Goal: Task Accomplishment & Management: Manage account settings

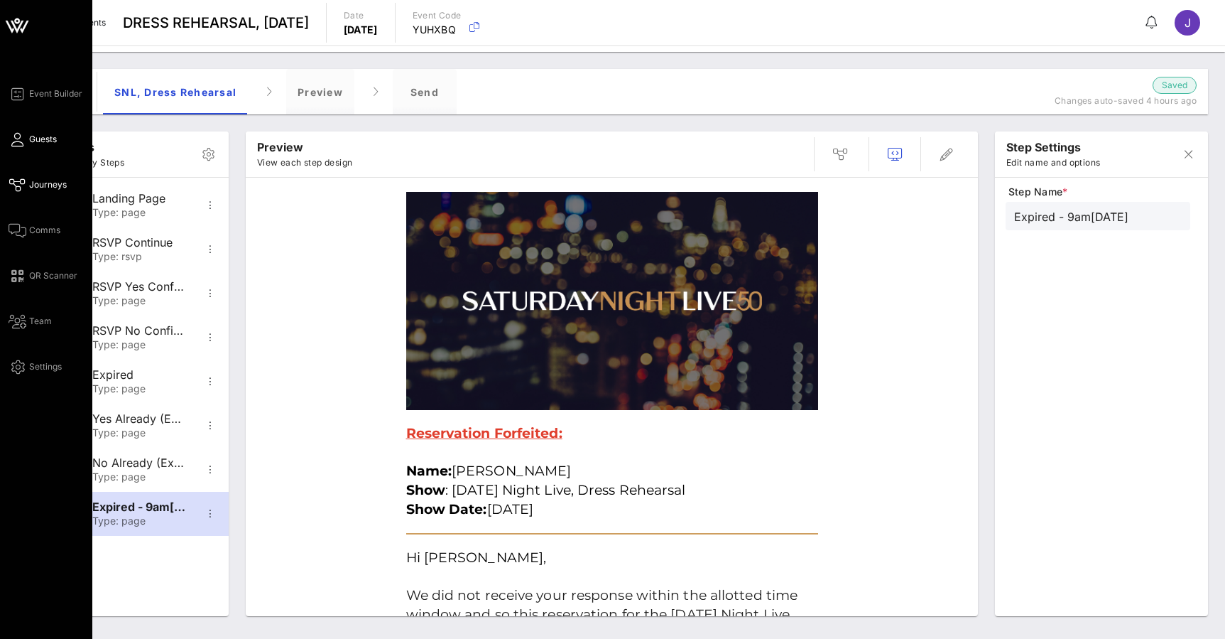
click at [22, 139] on icon at bounding box center [18, 140] width 18 height 2
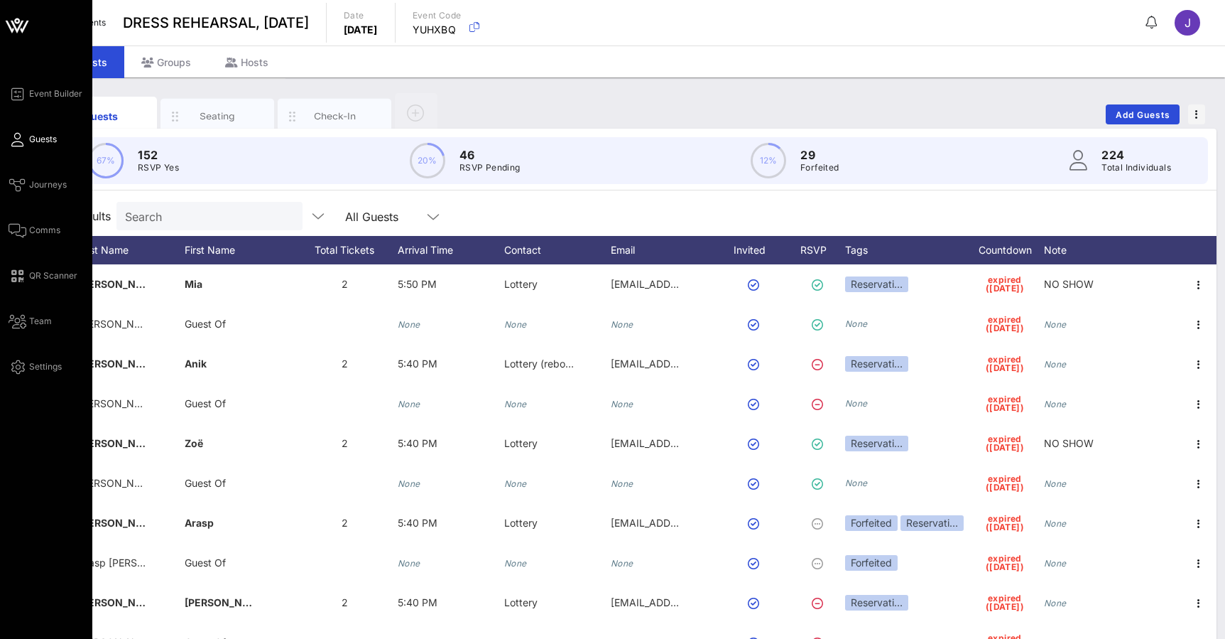
click at [21, 45] on div "Event Builder Guests Journeys Comms QR Scanner Team Settings" at bounding box center [46, 352] width 92 height 705
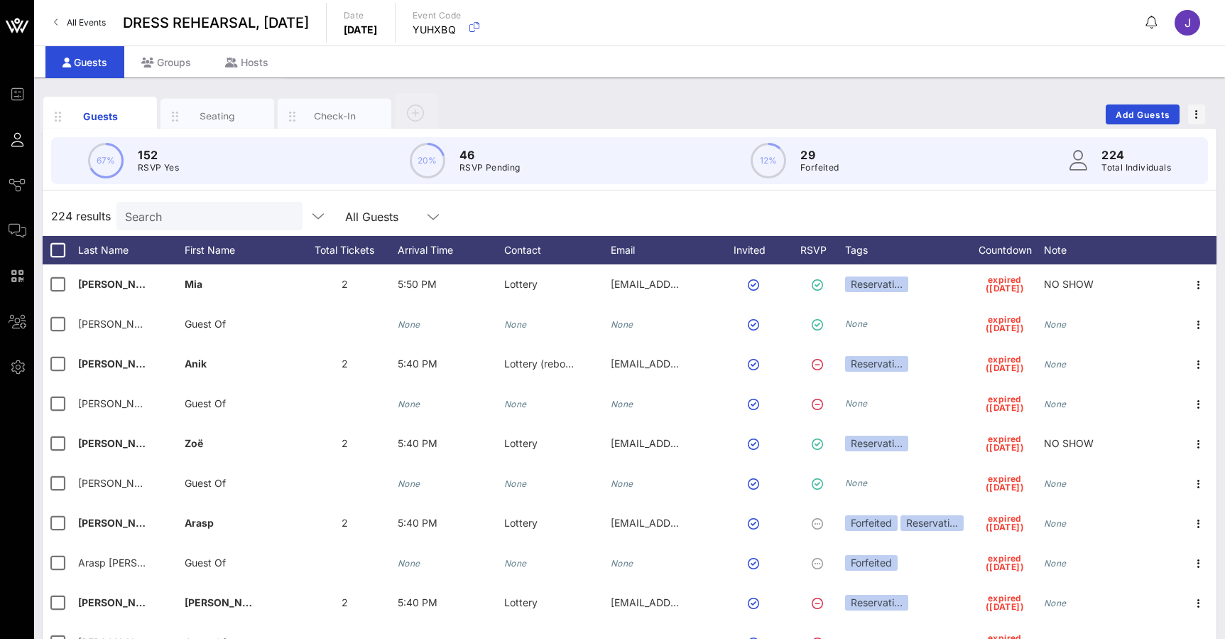
click at [90, 23] on span "All Events" at bounding box center [86, 22] width 39 height 11
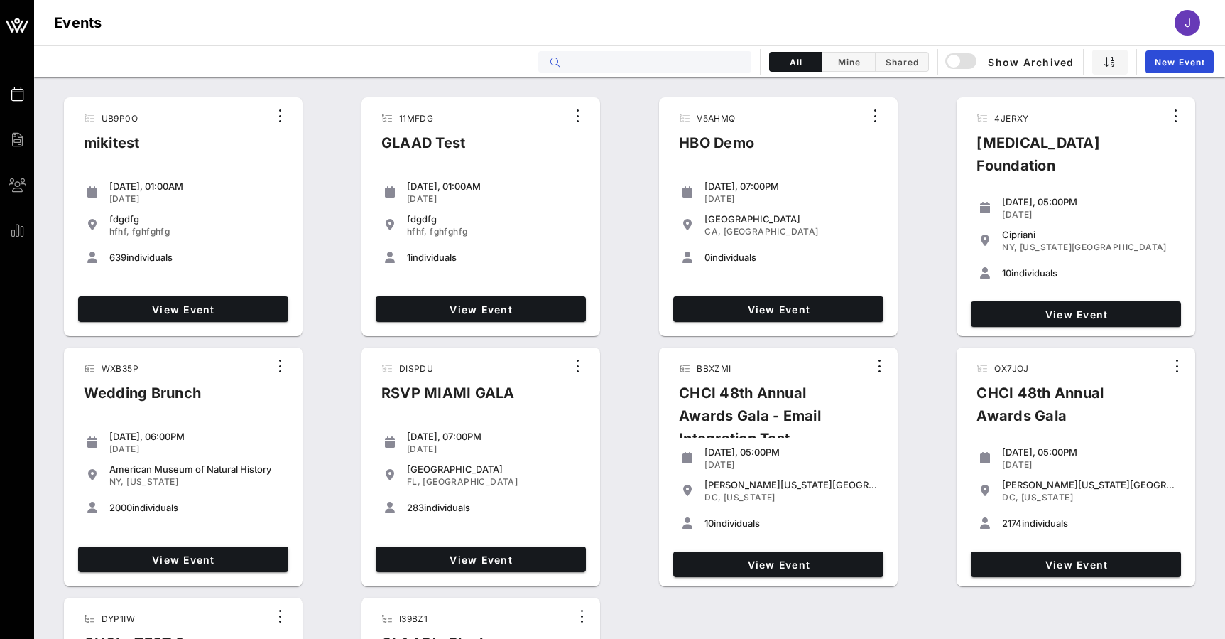
click at [571, 62] on input "text" at bounding box center [655, 62] width 176 height 18
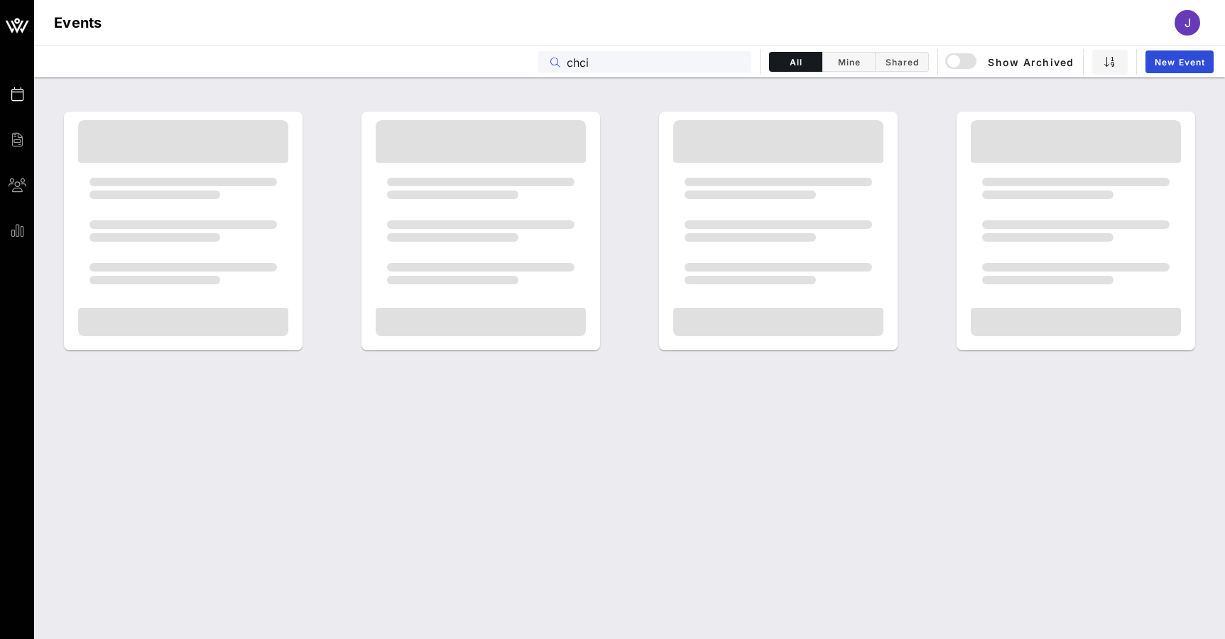
type input "chci"
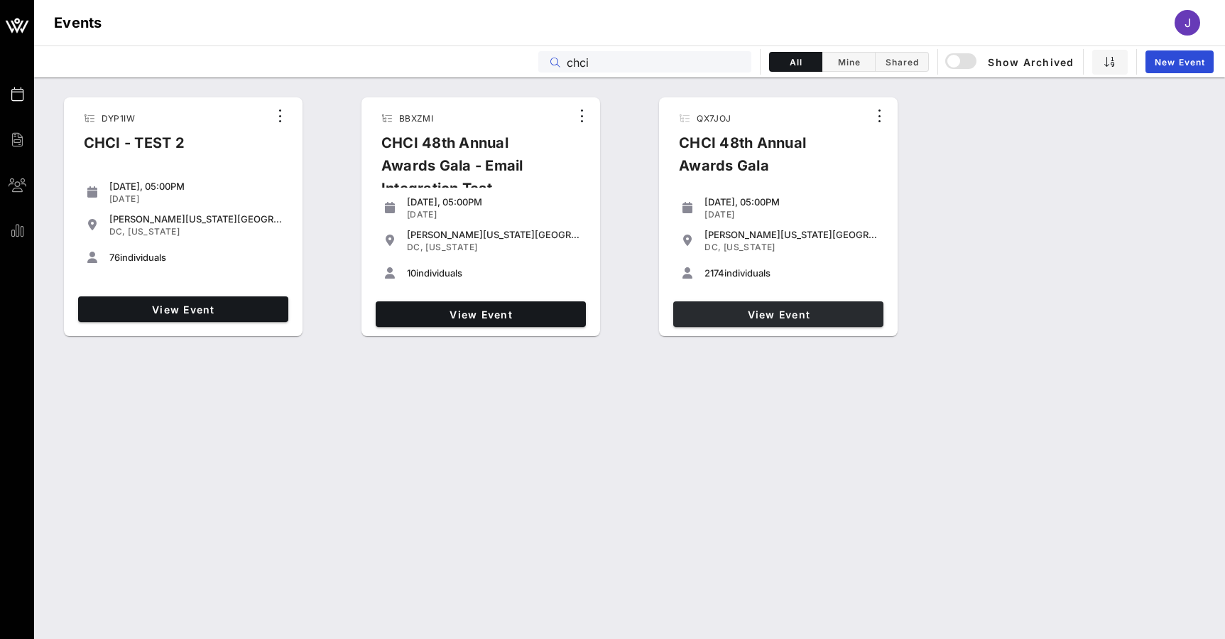
click at [716, 309] on span "View Event" at bounding box center [778, 314] width 199 height 12
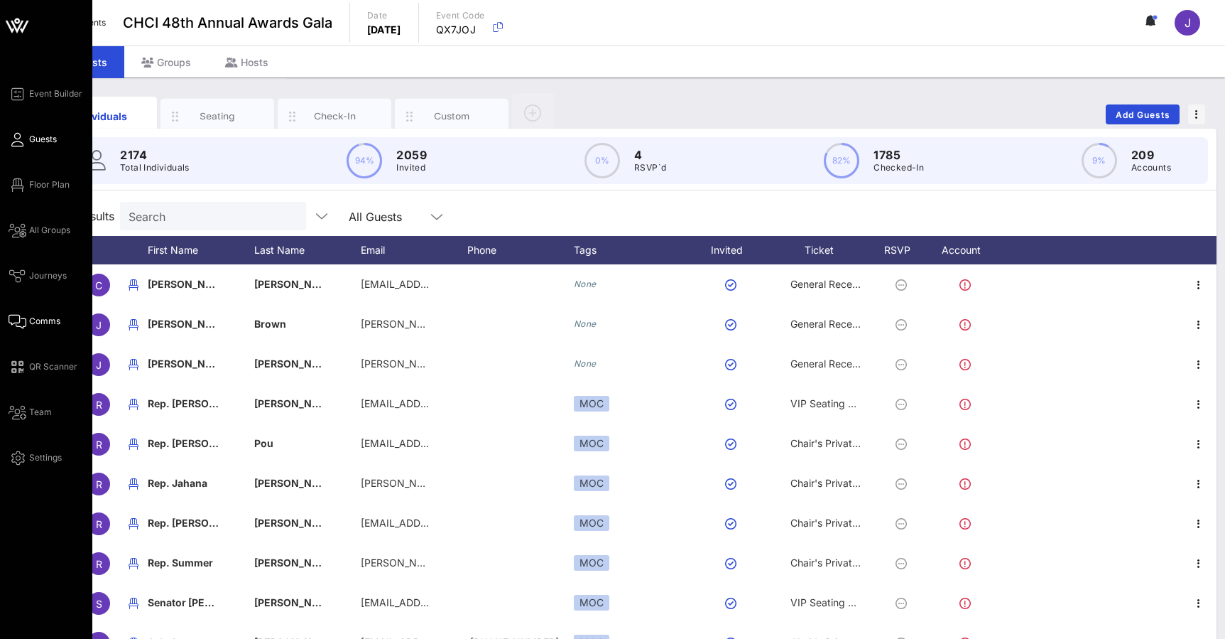
click at [53, 318] on span "Comms" at bounding box center [44, 321] width 31 height 13
